Goal: Transaction & Acquisition: Purchase product/service

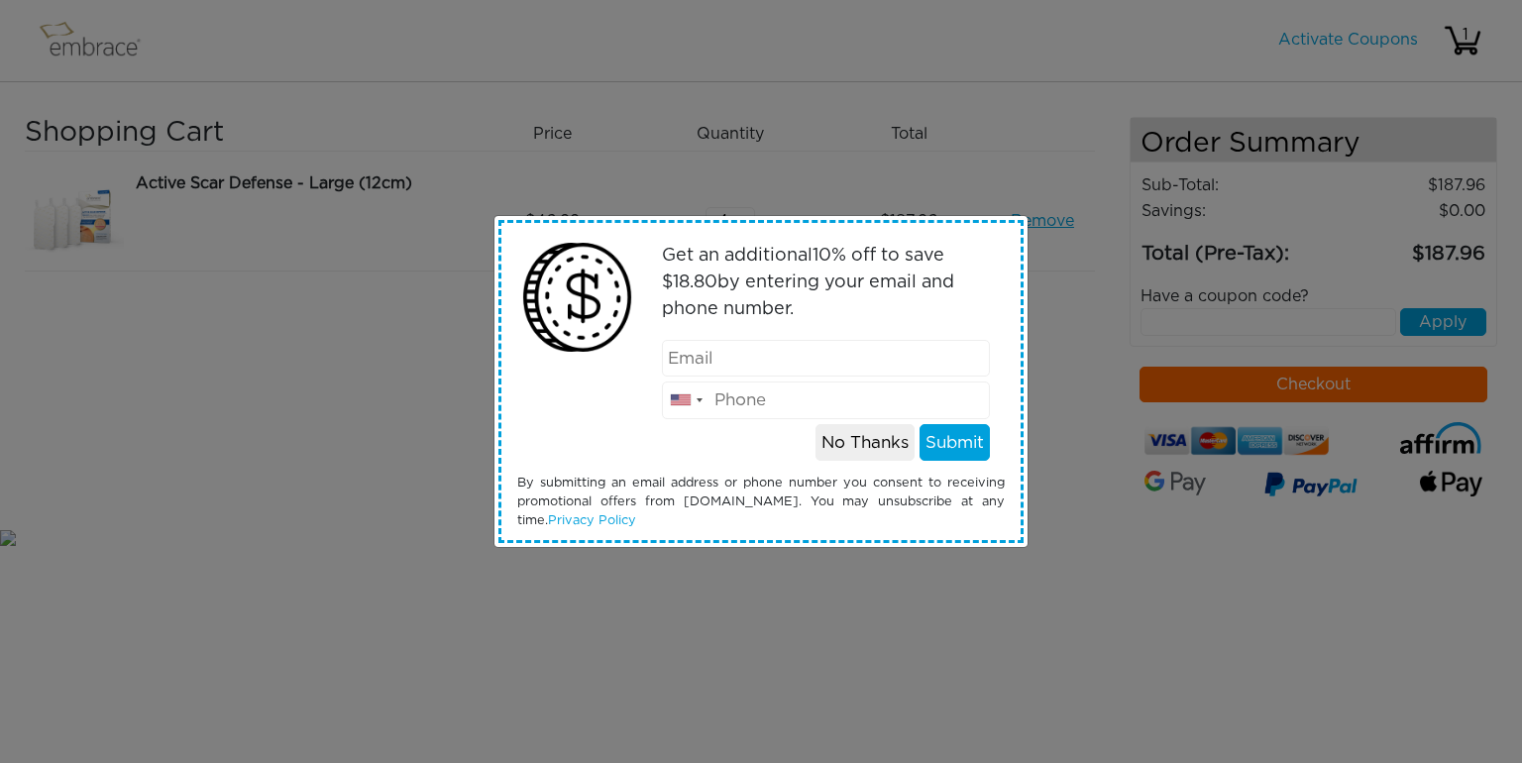
click at [857, 448] on button "No Thanks" at bounding box center [865, 443] width 99 height 38
click at [849, 454] on button "No Thanks" at bounding box center [865, 443] width 99 height 38
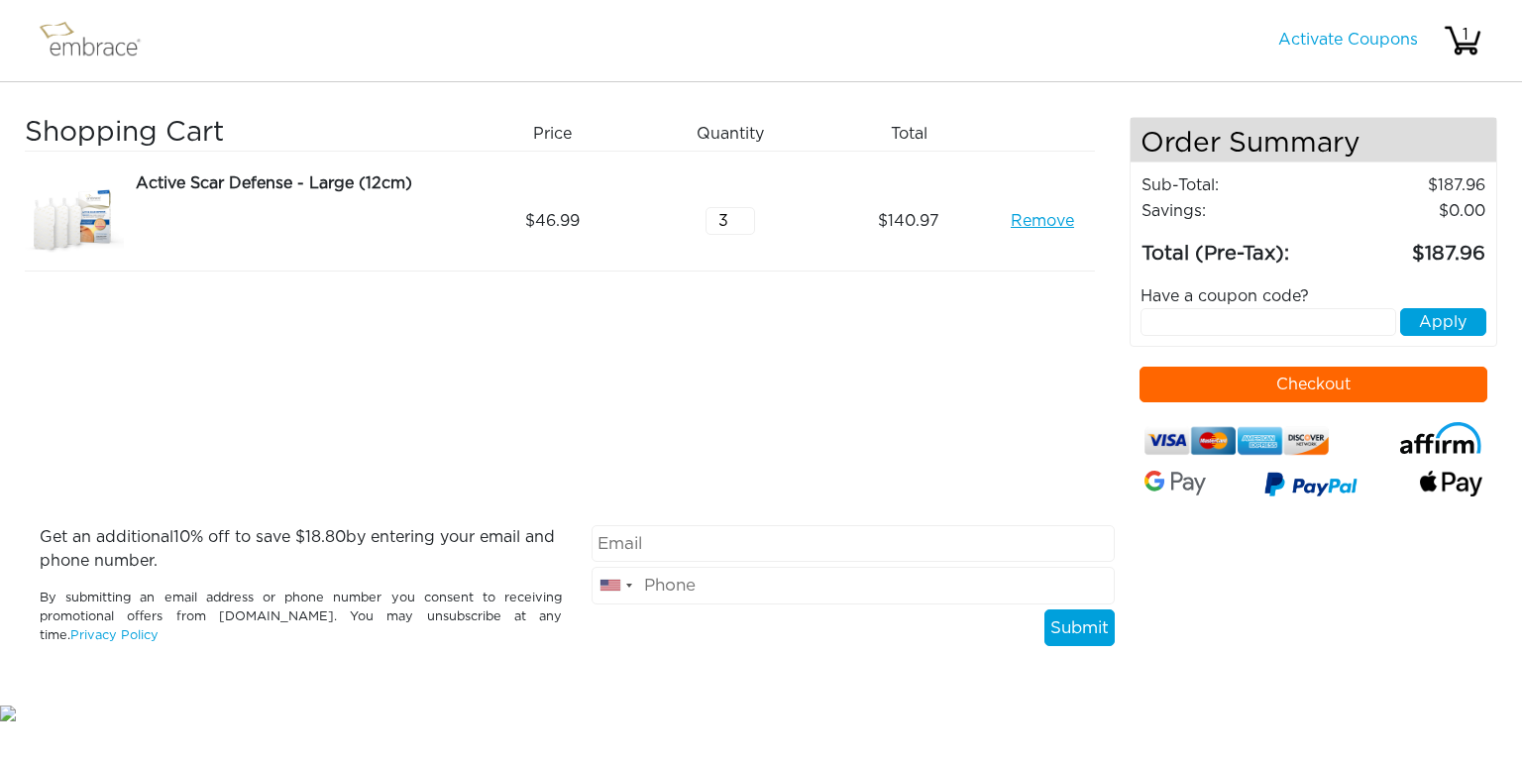
click at [744, 223] on input "3" at bounding box center [731, 221] width 50 height 28
click at [744, 223] on input "2" at bounding box center [731, 221] width 50 height 28
click at [744, 223] on input "1" at bounding box center [731, 221] width 50 height 28
type input "0"
click at [744, 223] on input "0" at bounding box center [731, 221] width 50 height 28
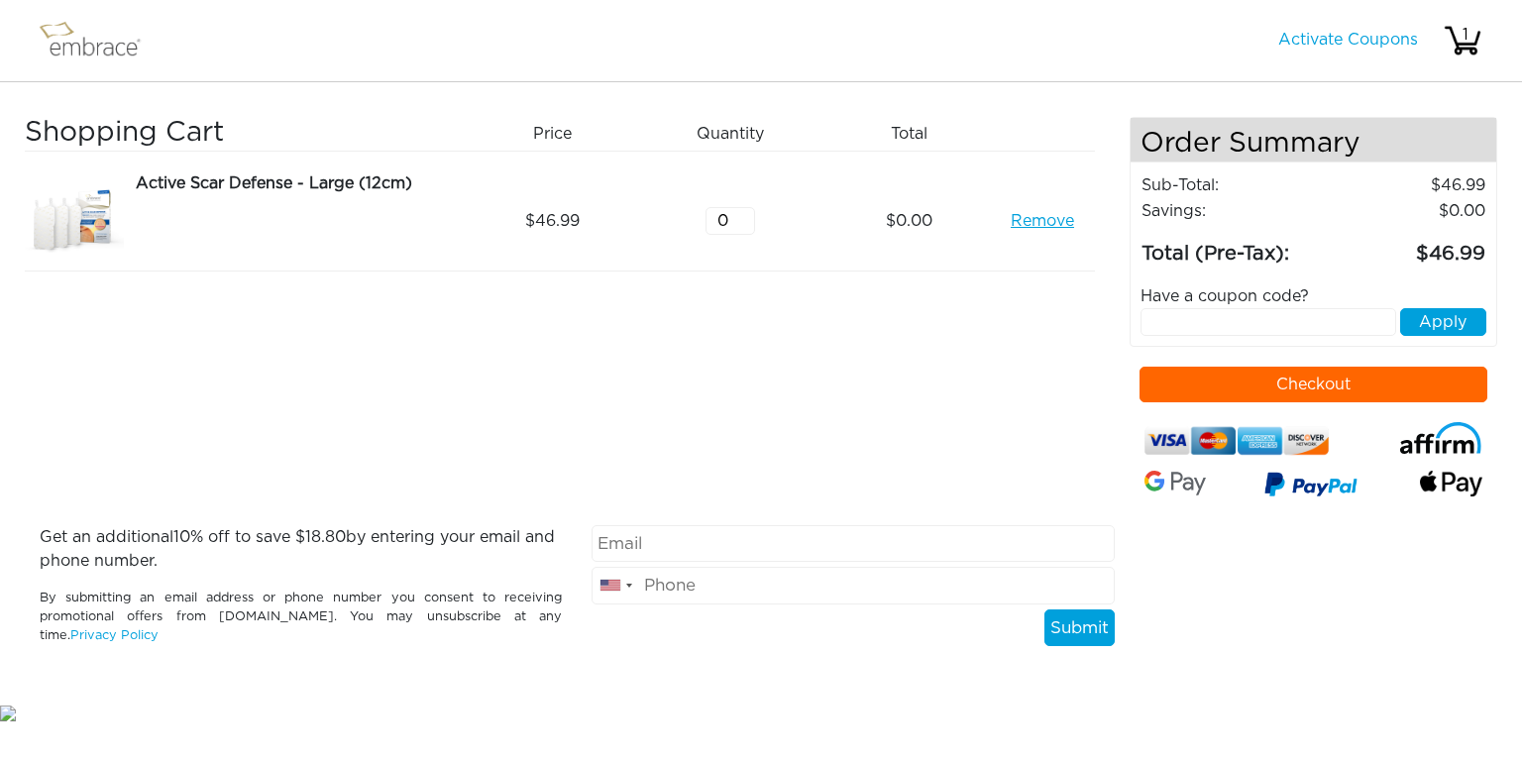
click at [448, 269] on div "Active Scar Defense - Large (12cm) Remove" at bounding box center [292, 220] width 357 height 99
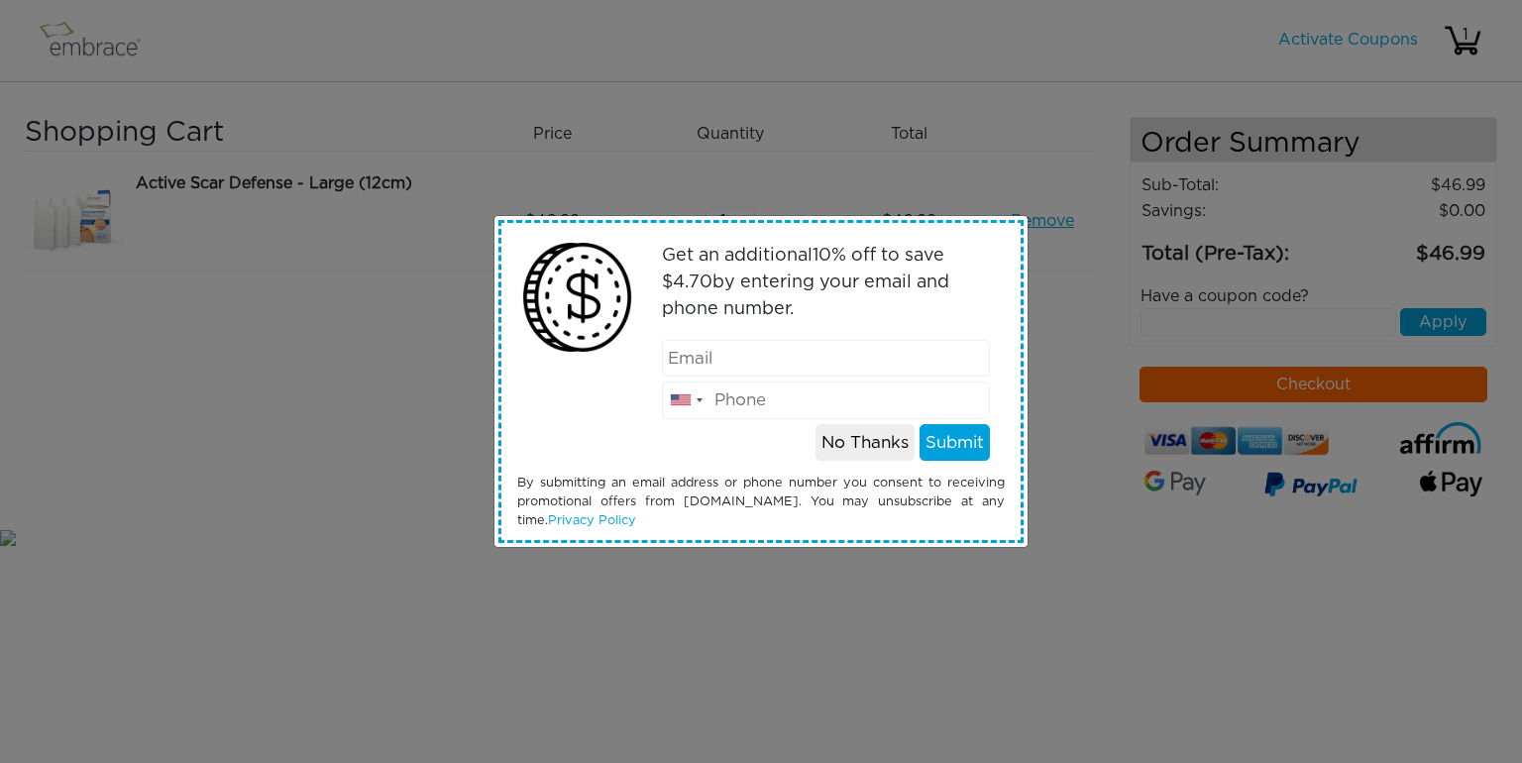
click at [851, 449] on button "No Thanks" at bounding box center [865, 443] width 99 height 38
